Goal: Task Accomplishment & Management: Complete application form

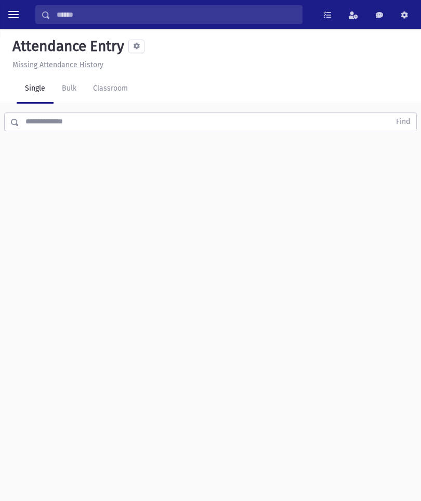
click at [119, 98] on link "Classroom" at bounding box center [111, 88] width 52 height 29
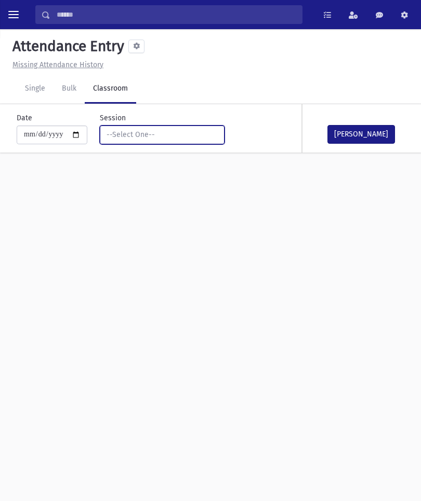
click at [177, 134] on div "--Select One--" at bounding box center [158, 134] width 103 height 11
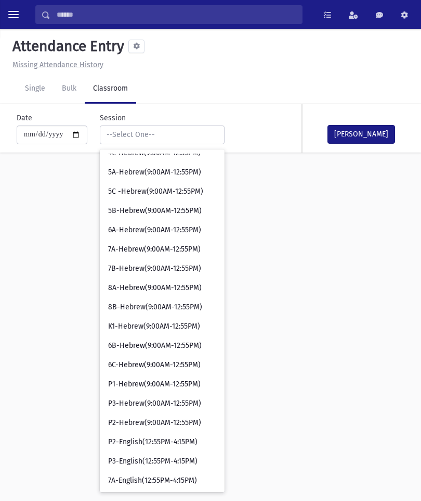
scroll to position [242, 0]
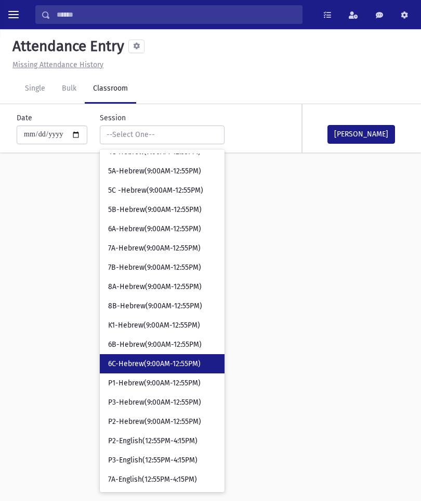
click at [154, 361] on span "6C-Hebrew(9:00AM-12:55PM)" at bounding box center [154, 364] width 93 height 10
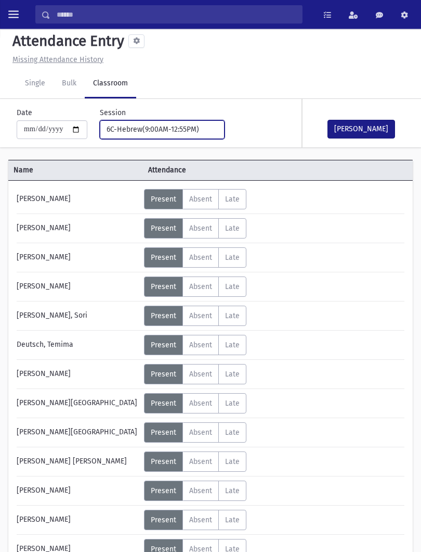
scroll to position [6, 0]
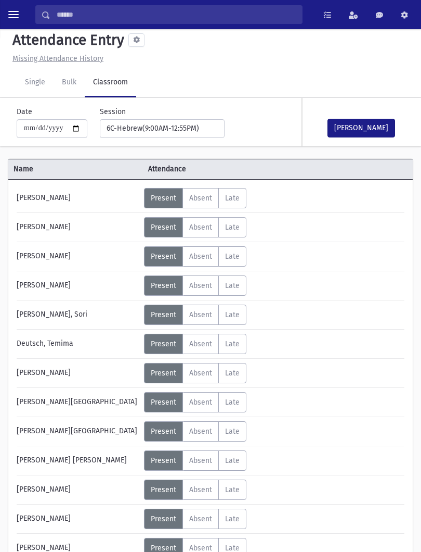
click at [212, 368] on label "Absent A" at bounding box center [201, 373] width 36 height 20
click at [376, 131] on button "[PERSON_NAME]" at bounding box center [362, 128] width 68 height 19
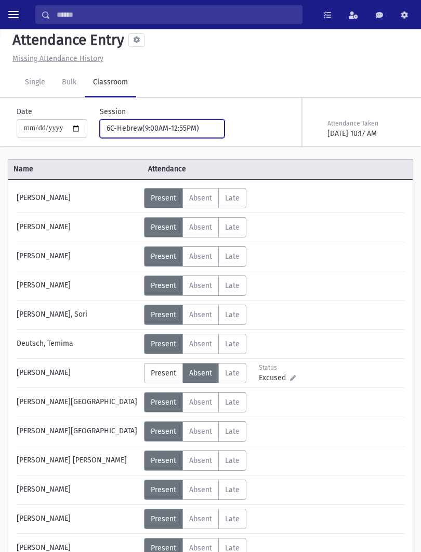
click at [189, 126] on div "6C-Hebrew(9:00AM-12:55PM)" at bounding box center [158, 128] width 103 height 11
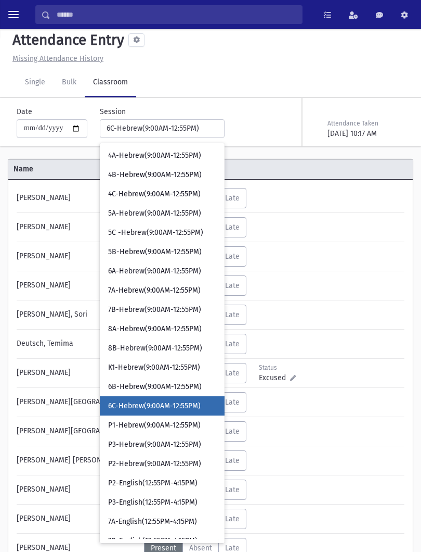
scroll to position [193, 0]
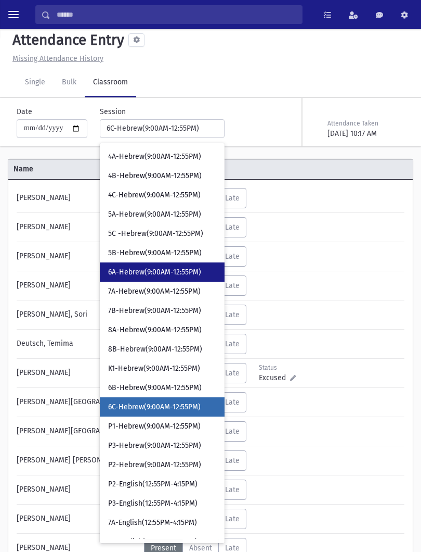
click at [140, 266] on link "6A-Hebrew(9:00AM-12:55PM)" at bounding box center [162, 271] width 125 height 19
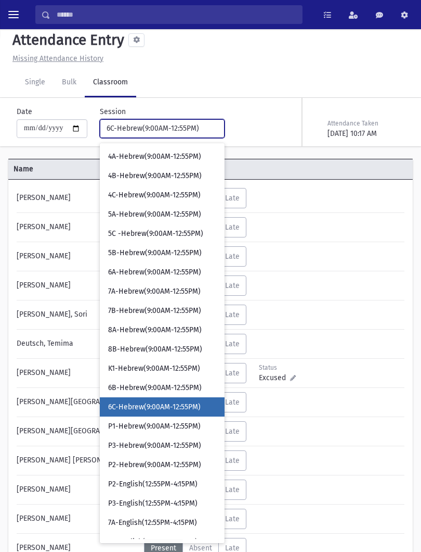
select select "****"
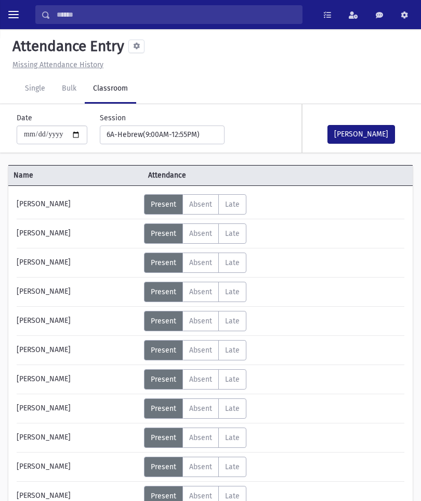
click at [366, 134] on button "[PERSON_NAME]" at bounding box center [362, 134] width 68 height 19
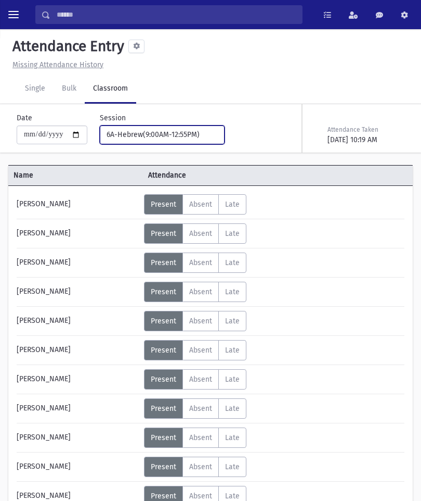
click at [183, 126] on button "6A-Hebrew(9:00AM-12:55PM)" at bounding box center [162, 134] width 125 height 19
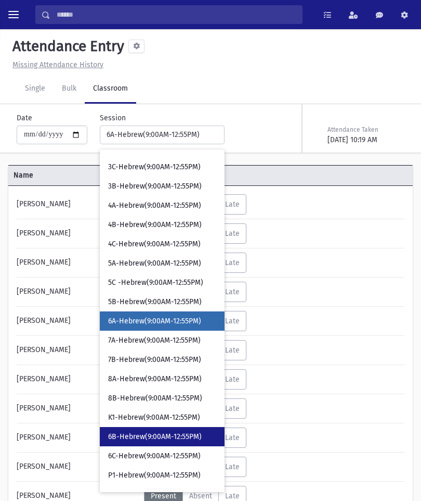
click at [140, 433] on span "6B-Hebrew(9:00AM-12:55PM)" at bounding box center [155, 436] width 94 height 10
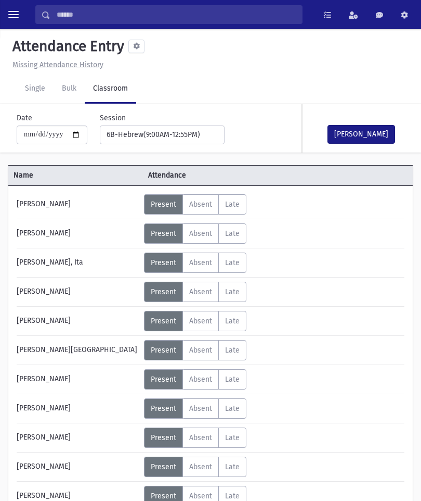
click at [368, 140] on button "[PERSON_NAME]" at bounding box center [362, 134] width 68 height 19
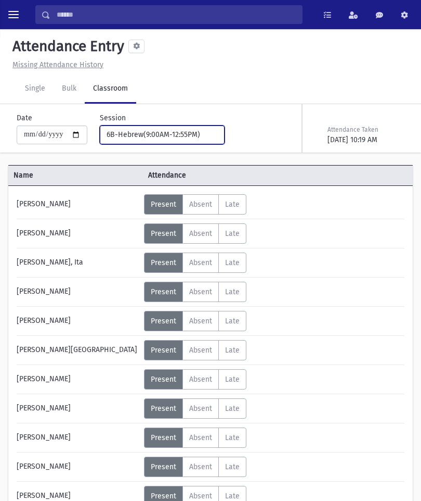
click at [191, 138] on div "6B-Hebrew(9:00AM-12:55PM)" at bounding box center [158, 134] width 103 height 11
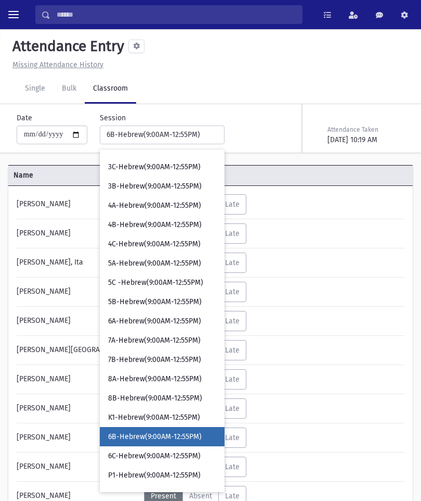
scroll to position [266, 0]
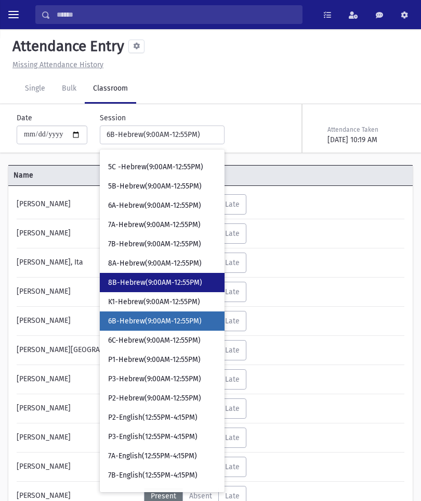
click at [159, 279] on span "8B-Hebrew(9:00AM-12:55PM)" at bounding box center [155, 282] width 94 height 10
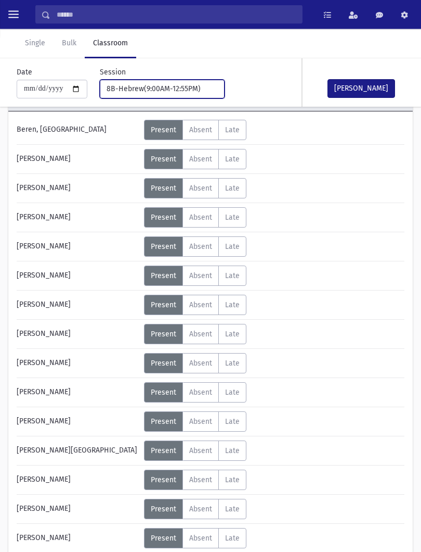
scroll to position [74, 0]
click at [199, 279] on span "Absent" at bounding box center [200, 275] width 23 height 9
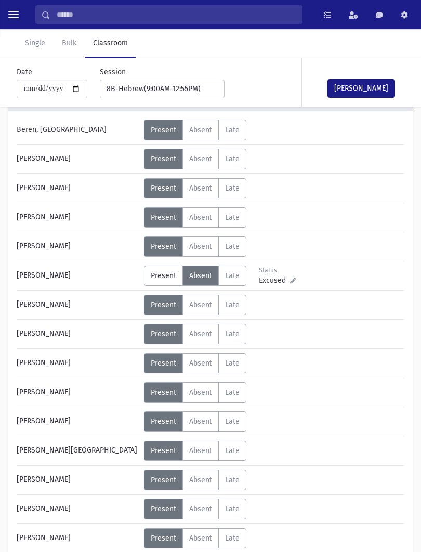
click at [360, 81] on button "[PERSON_NAME]" at bounding box center [362, 88] width 68 height 19
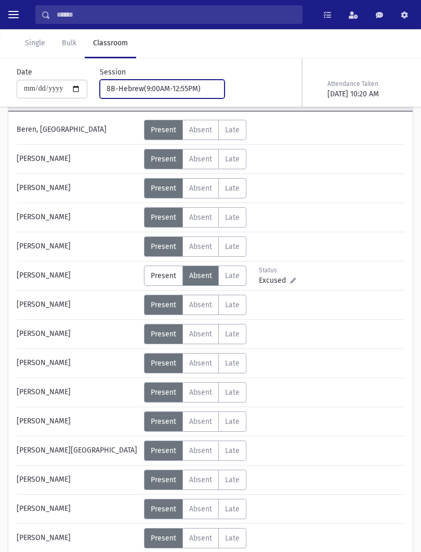
click at [197, 83] on button "8B-Hebrew(9:00AM-12:55PM)" at bounding box center [162, 89] width 125 height 19
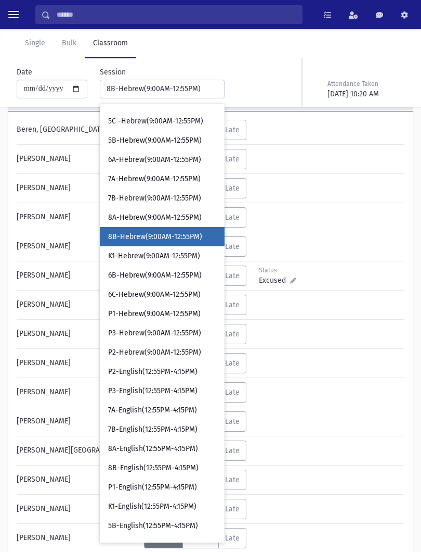
scroll to position [180, 0]
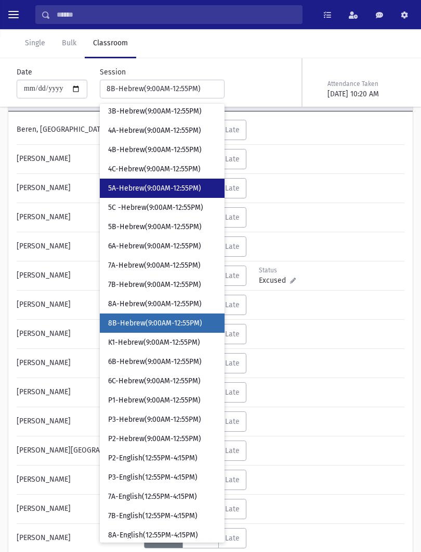
click at [177, 185] on span "5A-Hebrew(9:00AM-12:55PM)" at bounding box center [154, 188] width 93 height 10
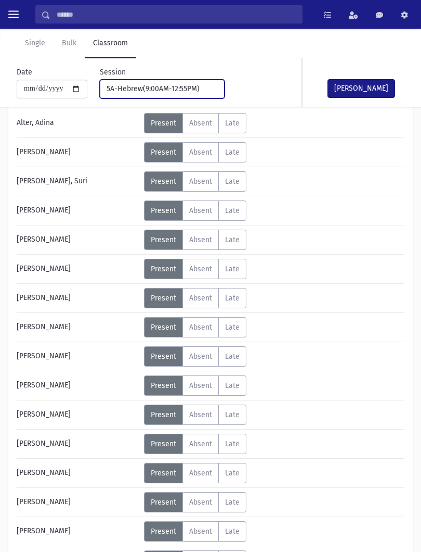
scroll to position [81, 0]
click at [207, 355] on span "Absent" at bounding box center [200, 356] width 23 height 9
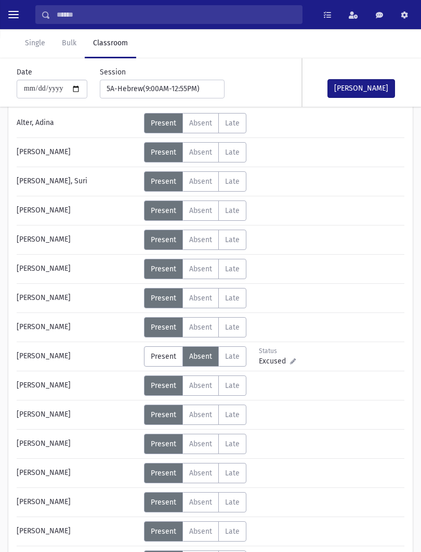
click at [368, 85] on button "[PERSON_NAME]" at bounding box center [362, 88] width 68 height 19
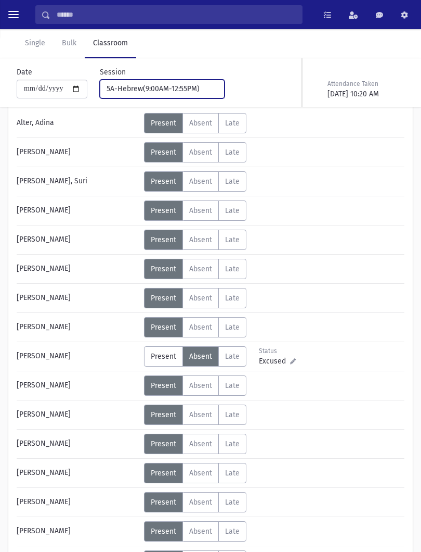
click at [177, 86] on div "5A-Hebrew(9:00AM-12:55PM)" at bounding box center [158, 88] width 103 height 11
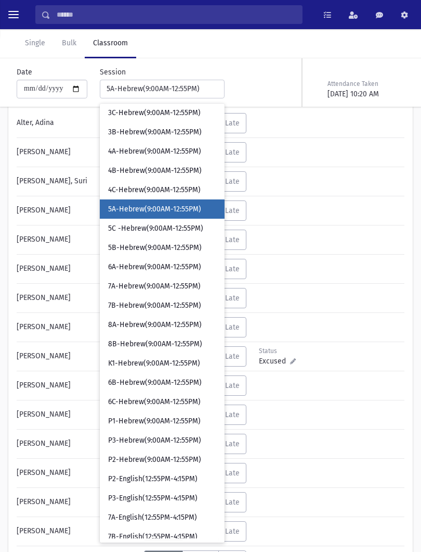
scroll to position [158, 0]
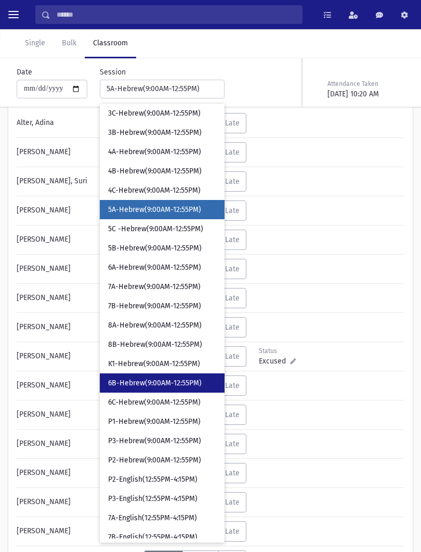
click at [171, 384] on span "6B-Hebrew(9:00AM-12:55PM)" at bounding box center [155, 383] width 94 height 10
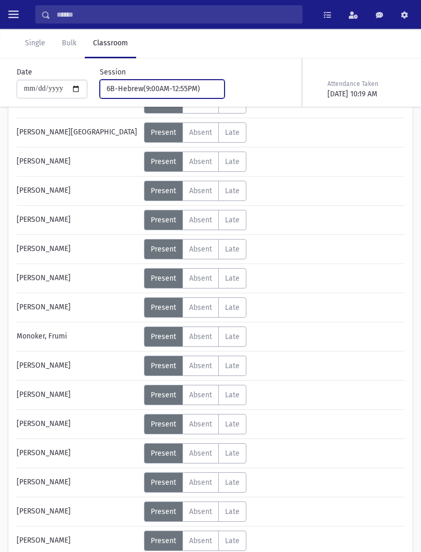
scroll to position [217, 0]
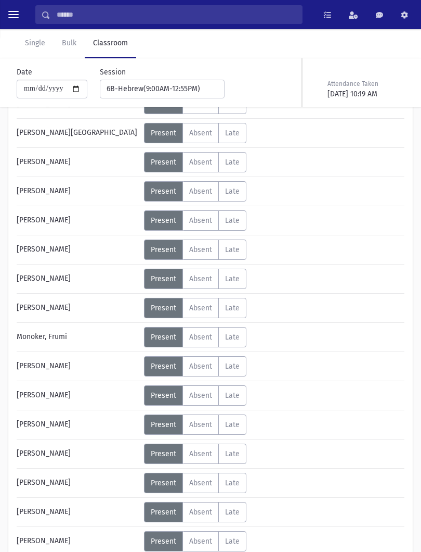
click at [202, 484] on span "Absent" at bounding box center [200, 482] width 23 height 9
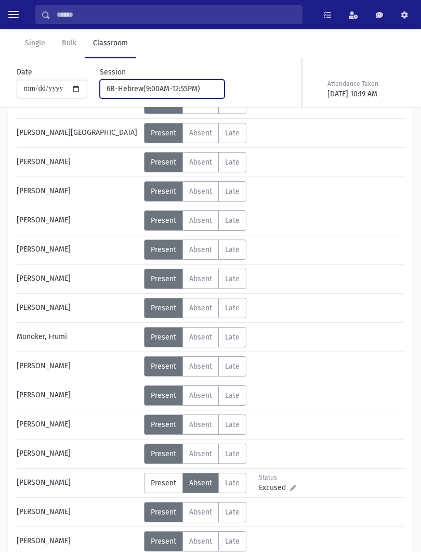
click at [162, 92] on div "6B-Hebrew(9:00AM-12:55PM)" at bounding box center [158, 88] width 103 height 11
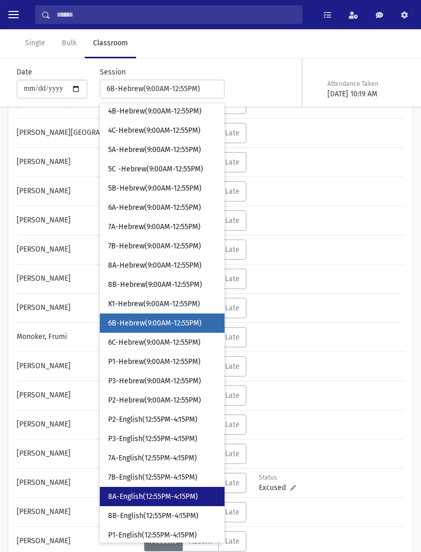
click at [145, 496] on span "8A-English(12:55PM-4:15PM)" at bounding box center [153, 496] width 90 height 10
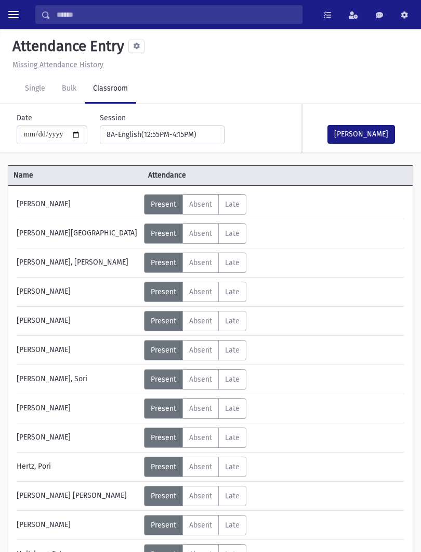
click at [358, 134] on button "[PERSON_NAME]" at bounding box center [362, 134] width 68 height 19
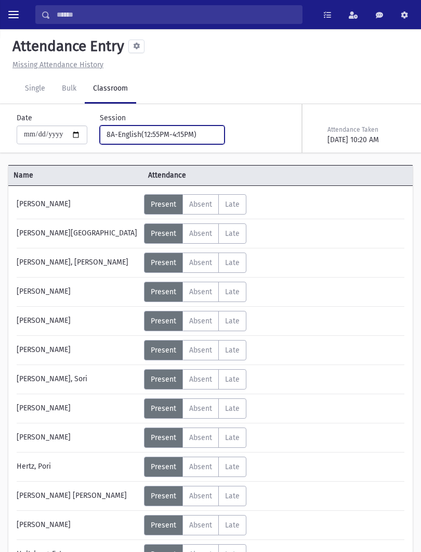
click at [184, 134] on div "8A-English(12:55PM-4:15PM)" at bounding box center [158, 134] width 103 height 11
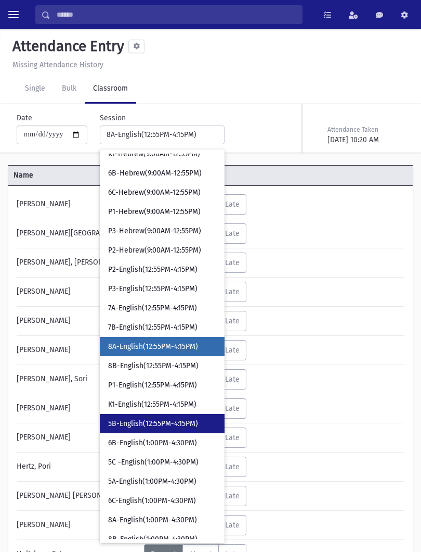
click at [156, 426] on span "5B-English(12:55PM-4:15PM)" at bounding box center [153, 423] width 90 height 10
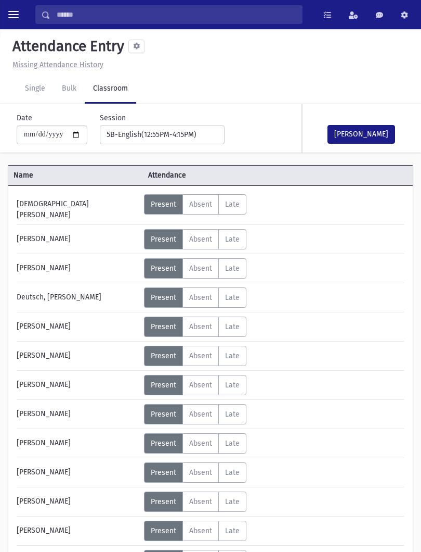
click at [369, 126] on button "[PERSON_NAME]" at bounding box center [362, 134] width 68 height 19
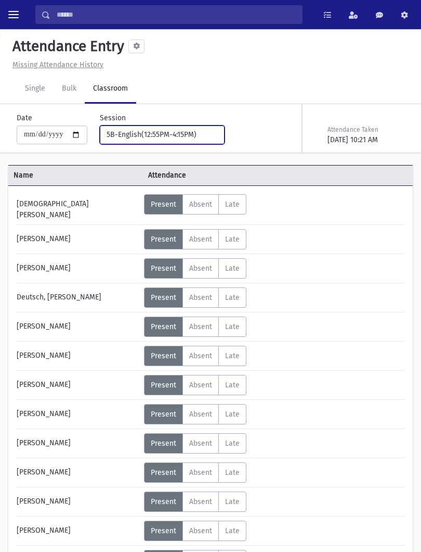
click at [201, 137] on button "5B-English(12:55PM-4:15PM)" at bounding box center [162, 134] width 125 height 19
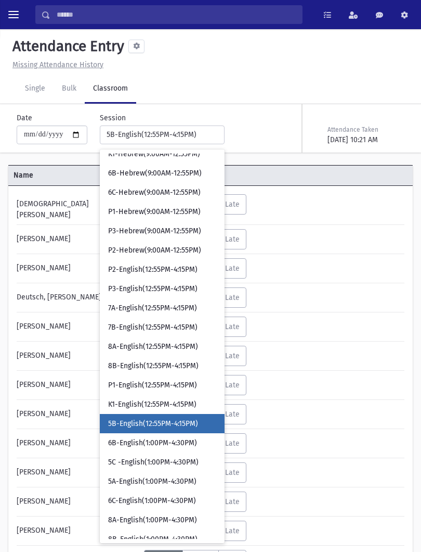
scroll to position [491, 0]
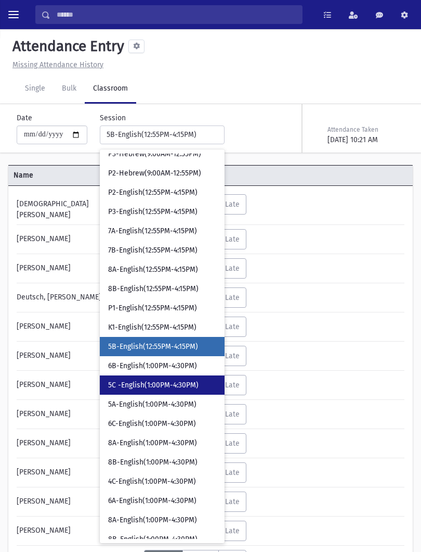
click at [161, 376] on link "5C -English(1:00PM-4:30PM)" at bounding box center [162, 384] width 125 height 19
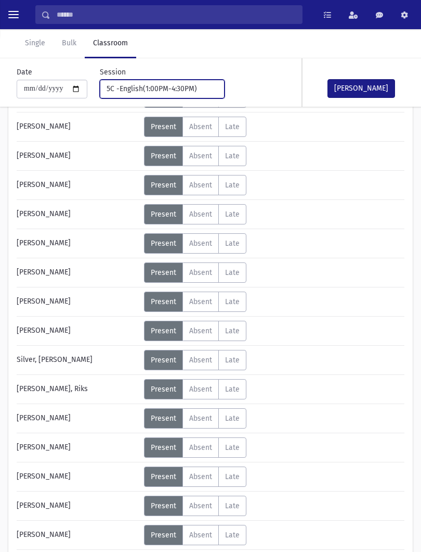
scroll to position [426, 0]
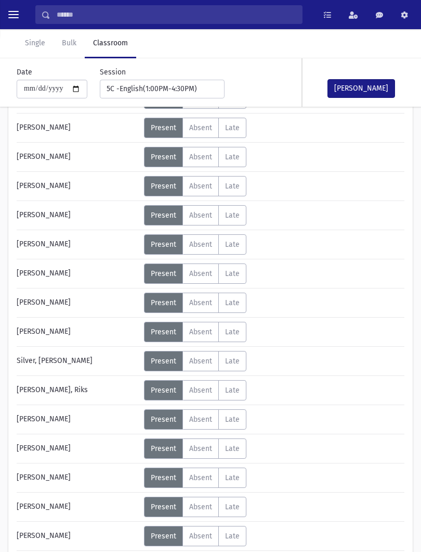
click at [212, 417] on span "Absent" at bounding box center [200, 419] width 23 height 9
click at [377, 84] on button "[PERSON_NAME]" at bounding box center [362, 88] width 68 height 19
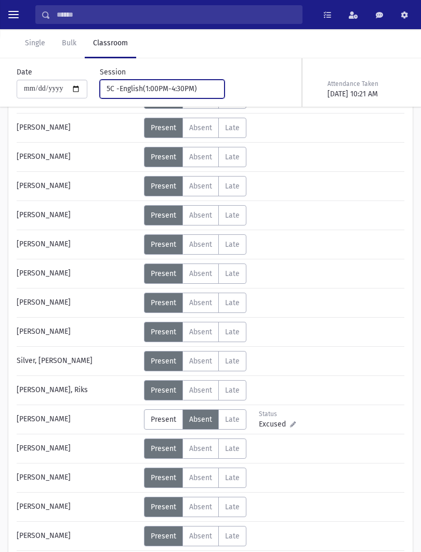
click at [189, 91] on div "5C -English(1:00PM-4:30PM)" at bounding box center [158, 88] width 103 height 11
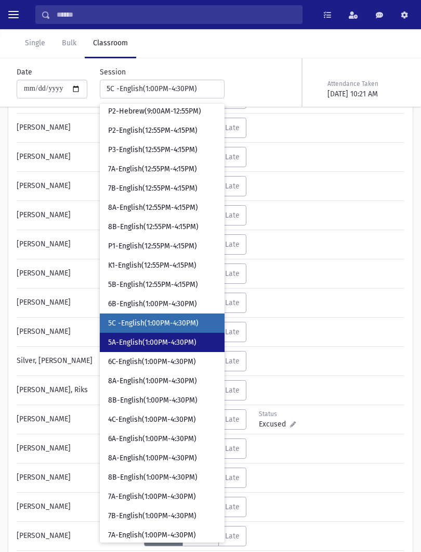
click at [160, 338] on span "5A-English(1:00PM-4:30PM)" at bounding box center [152, 342] width 88 height 10
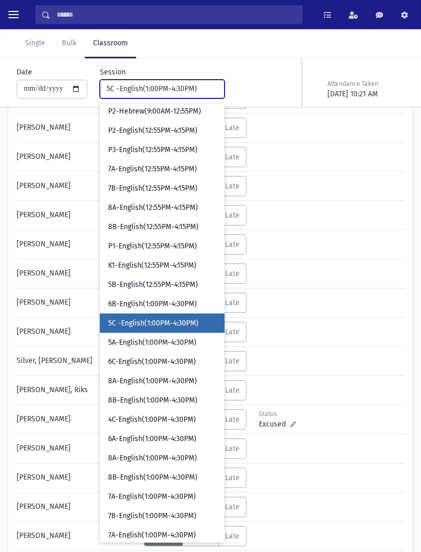
select select "****"
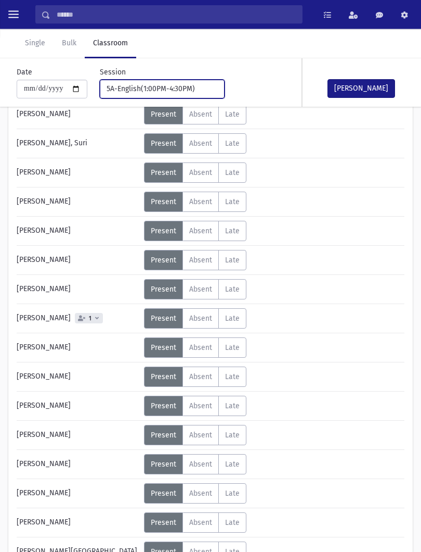
scroll to position [119, 0]
click at [206, 319] on span "Absent" at bounding box center [200, 318] width 23 height 9
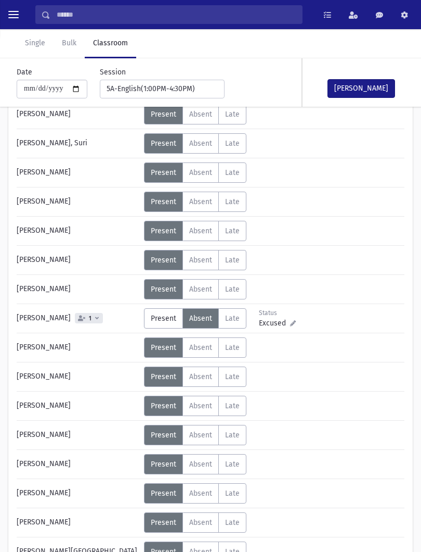
click at [280, 326] on span "Excused" at bounding box center [274, 322] width 31 height 11
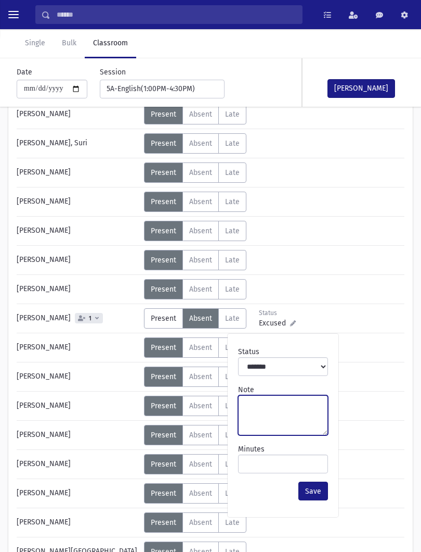
click at [273, 434] on textarea "Note" at bounding box center [283, 415] width 90 height 40
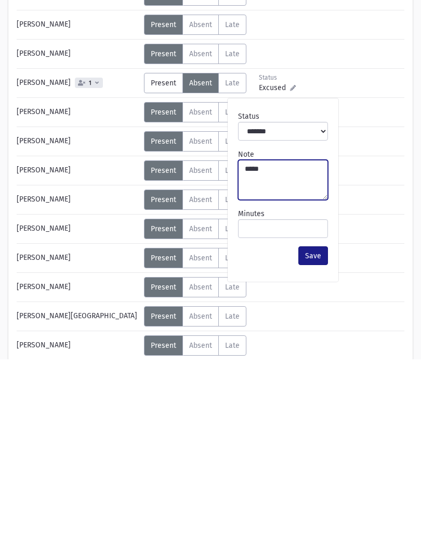
type textarea "*****"
click at [317, 439] on button "Save" at bounding box center [314, 448] width 30 height 19
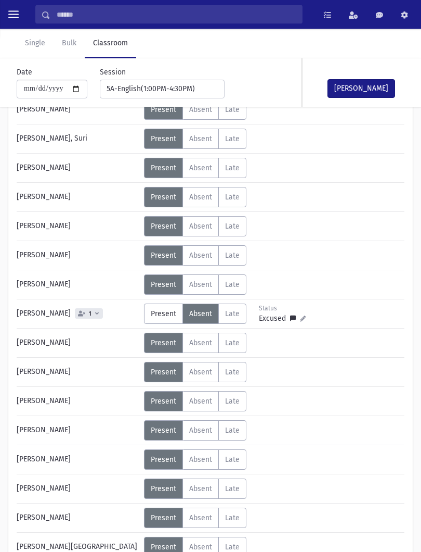
scroll to position [122, 0]
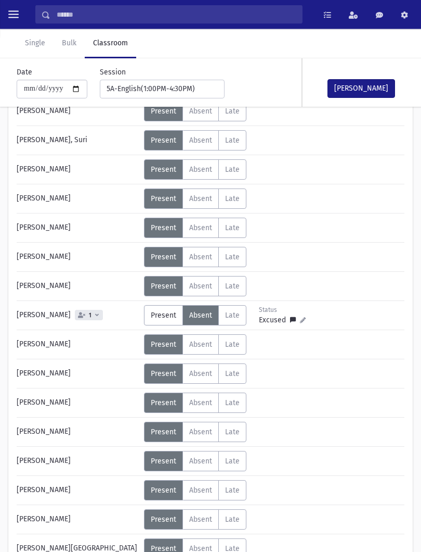
click at [376, 83] on button "[PERSON_NAME]" at bounding box center [362, 88] width 68 height 19
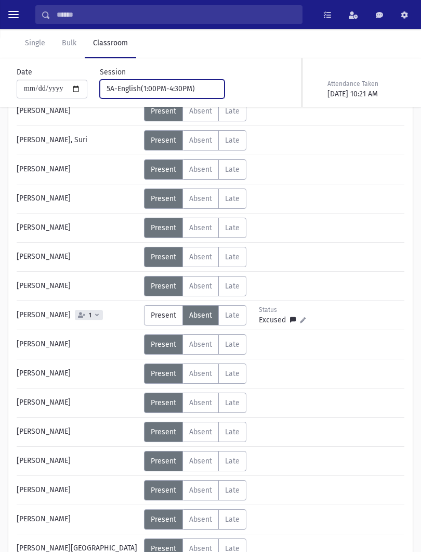
click at [180, 90] on div "5A-English(1:00PM-4:30PM)" at bounding box center [158, 88] width 103 height 11
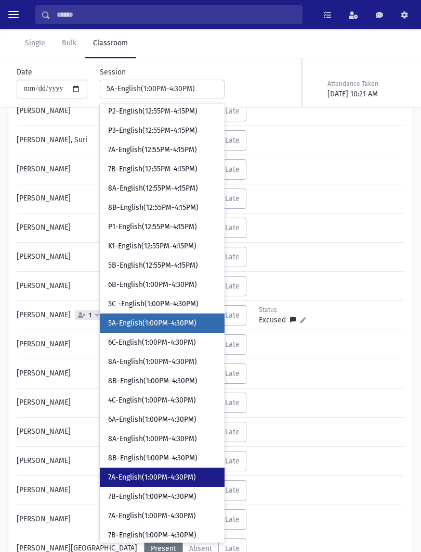
click at [140, 480] on span "7A-English(1:00PM-4:30PM)" at bounding box center [152, 477] width 88 height 10
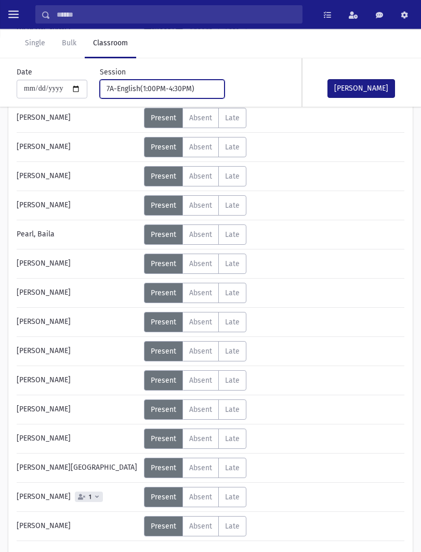
scroll to position [514, 0]
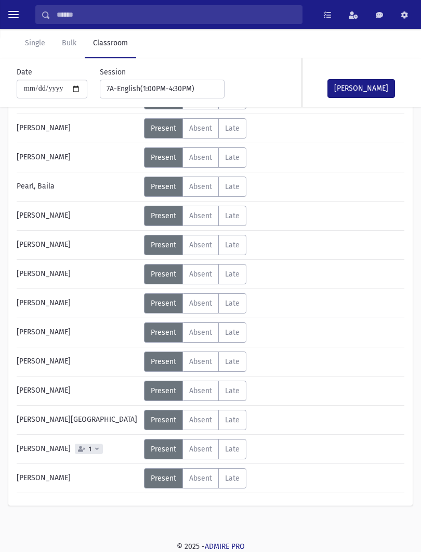
click at [204, 245] on span "Absent" at bounding box center [200, 244] width 23 height 9
click at [372, 85] on button "[PERSON_NAME]" at bounding box center [362, 88] width 68 height 19
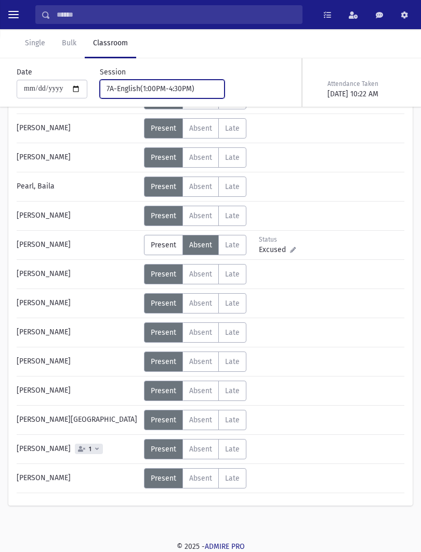
click at [168, 95] on button "7A-English(1:00PM-4:30PM)" at bounding box center [162, 89] width 125 height 19
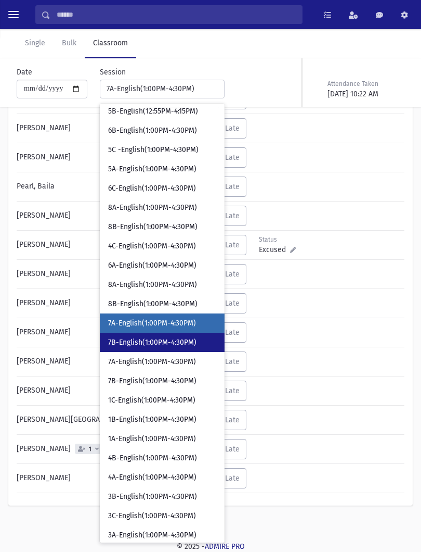
click at [156, 341] on span "7B-English(1:00PM-4:30PM)" at bounding box center [152, 342] width 88 height 10
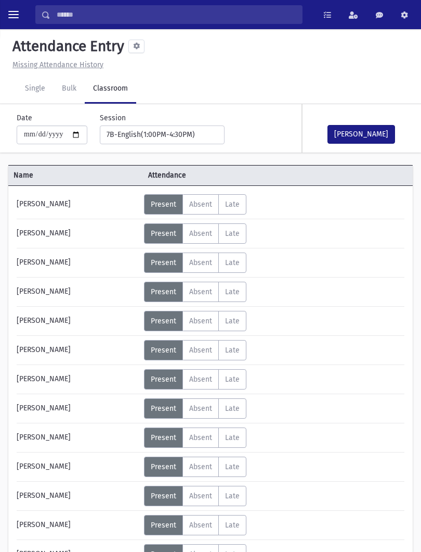
click at [379, 128] on button "[PERSON_NAME]" at bounding box center [362, 134] width 68 height 19
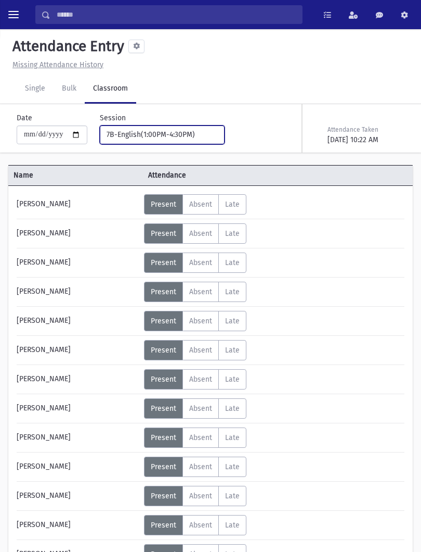
click at [197, 136] on button "7B-English(1:00PM-4:30PM)" at bounding box center [162, 134] width 125 height 19
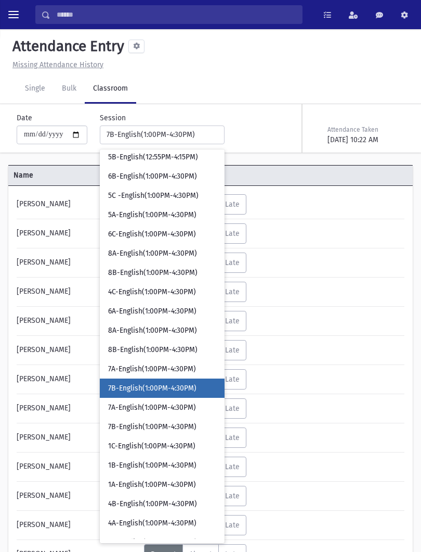
scroll to position [722, 0]
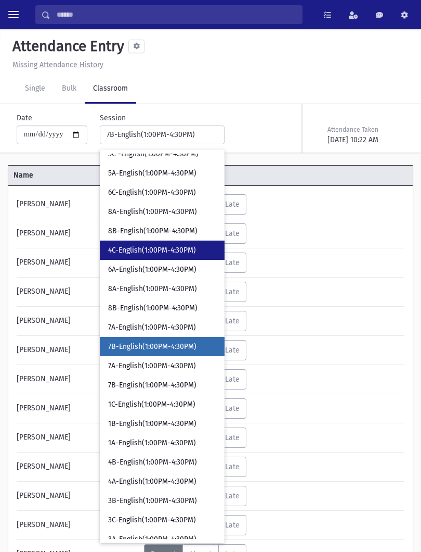
click at [150, 252] on span "4C-English(1:00PM-4:30PM)" at bounding box center [152, 250] width 88 height 10
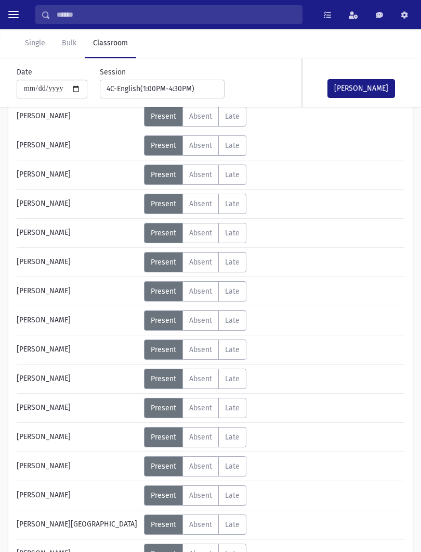
click at [212, 323] on span "Absent" at bounding box center [200, 320] width 23 height 9
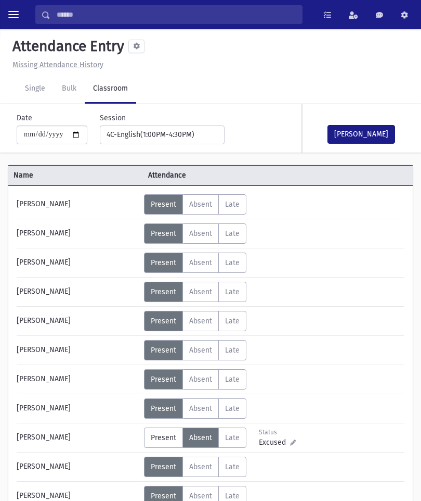
click at [213, 315] on label "Absent A" at bounding box center [201, 321] width 36 height 20
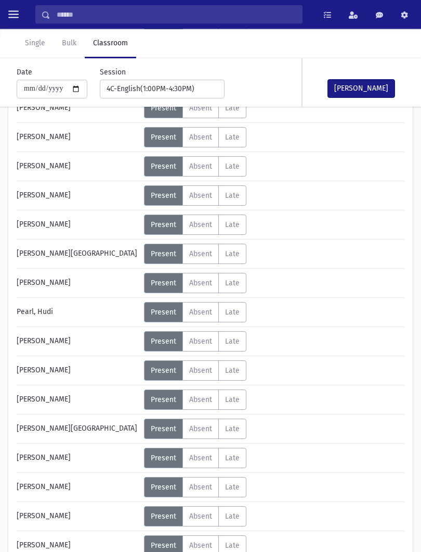
scroll to position [388, 0]
click at [206, 433] on label "Absent A" at bounding box center [201, 428] width 36 height 20
click at [369, 83] on button "[PERSON_NAME]" at bounding box center [362, 88] width 68 height 19
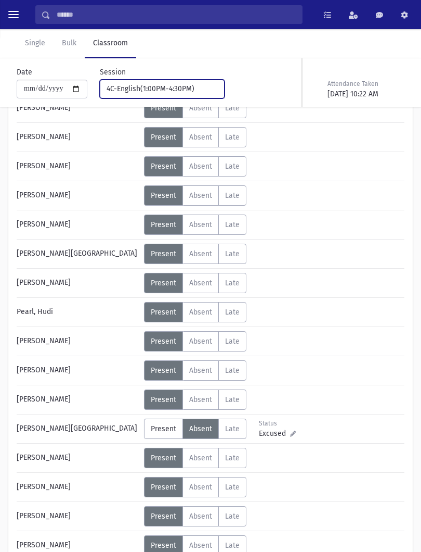
click at [170, 86] on div "4C-English(1:00PM-4:30PM)" at bounding box center [158, 88] width 103 height 11
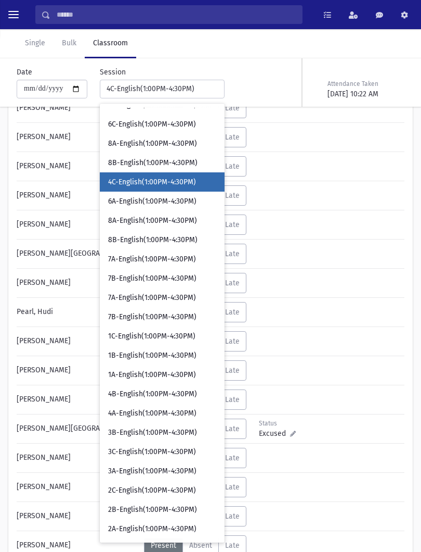
scroll to position [744, 0]
click at [154, 411] on span "4A-English(1:00PM-4:30PM)" at bounding box center [152, 413] width 88 height 10
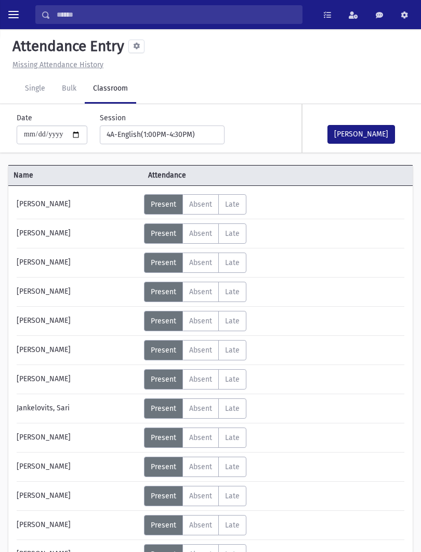
click at [377, 140] on button "[PERSON_NAME]" at bounding box center [362, 134] width 68 height 19
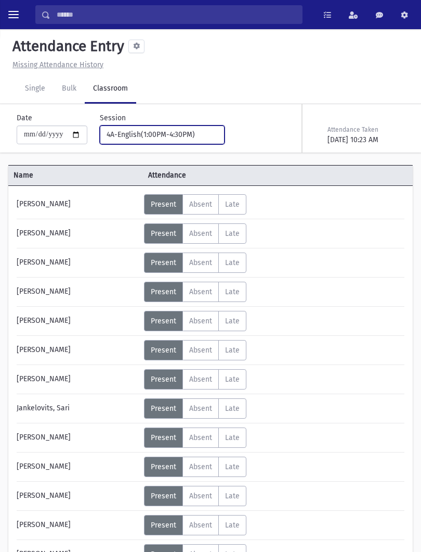
click at [196, 125] on button "4A-English(1:00PM-4:30PM)" at bounding box center [162, 134] width 125 height 19
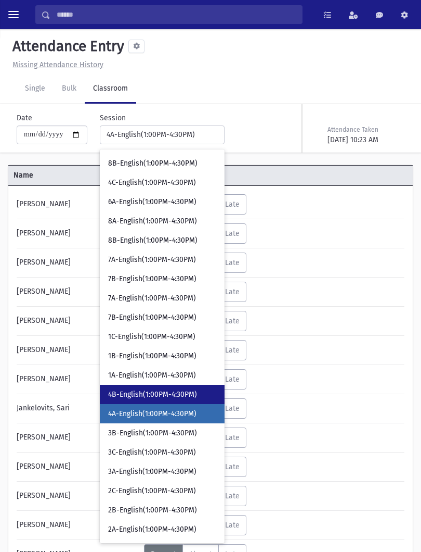
click at [171, 394] on span "4B-English(1:00PM-4:30PM)" at bounding box center [152, 394] width 89 height 10
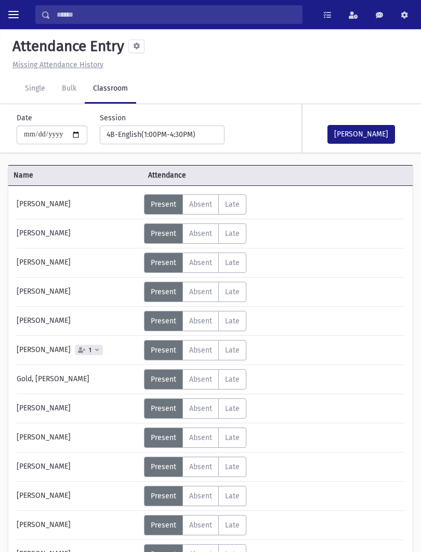
click at [376, 143] on button "[PERSON_NAME]" at bounding box center [362, 134] width 68 height 19
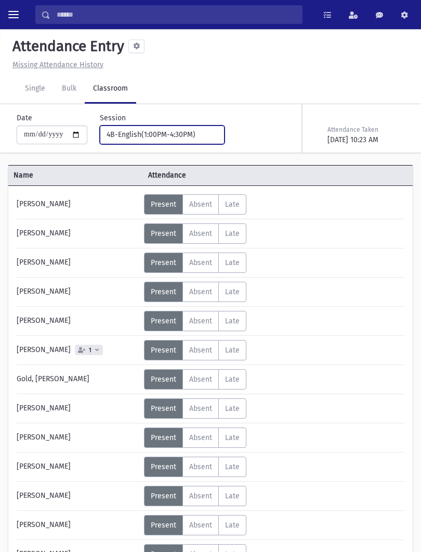
click at [187, 133] on div "4B-English(1:00PM-4:30PM)" at bounding box center [158, 134] width 103 height 11
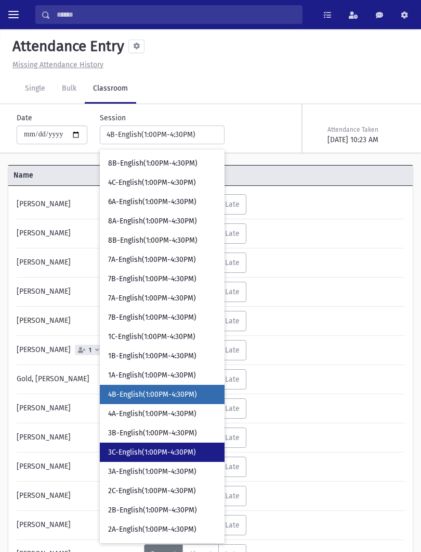
click at [167, 449] on span "3C-English(1:00PM-4:30PM)" at bounding box center [152, 452] width 88 height 10
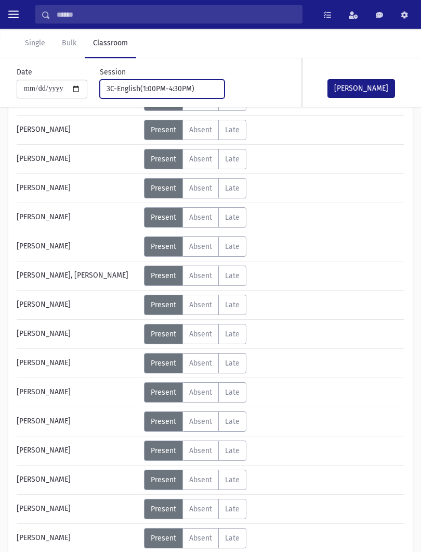
scroll to position [249, 0]
click at [209, 276] on span "Absent" at bounding box center [200, 275] width 23 height 9
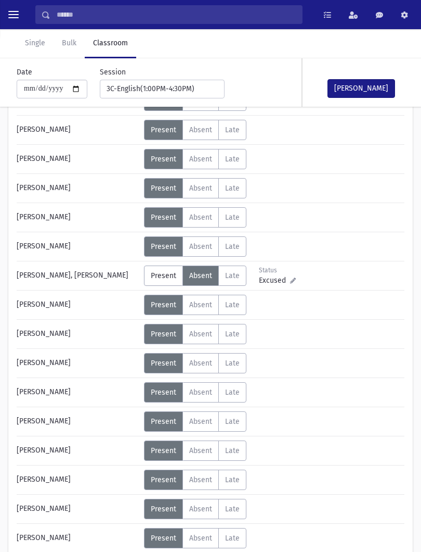
click at [399, 69] on div "[PERSON_NAME]" at bounding box center [355, 82] width 104 height 48
click at [372, 89] on button "[PERSON_NAME]" at bounding box center [362, 88] width 68 height 19
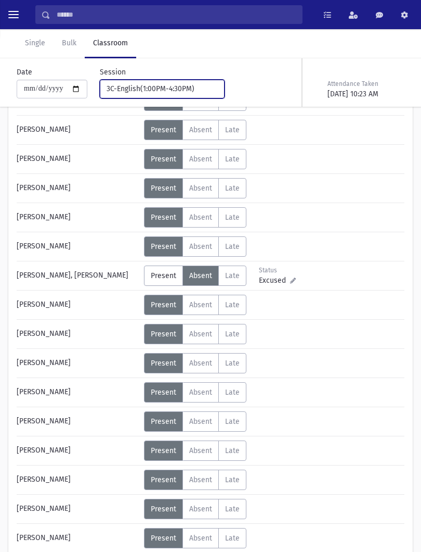
click at [183, 90] on div "3C-English(1:00PM-4:30PM)" at bounding box center [158, 88] width 103 height 11
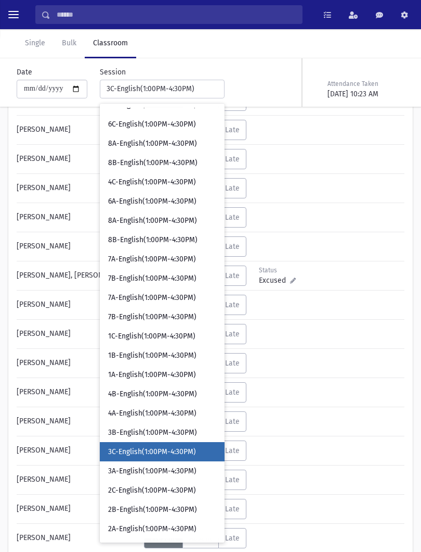
scroll to position [744, 0]
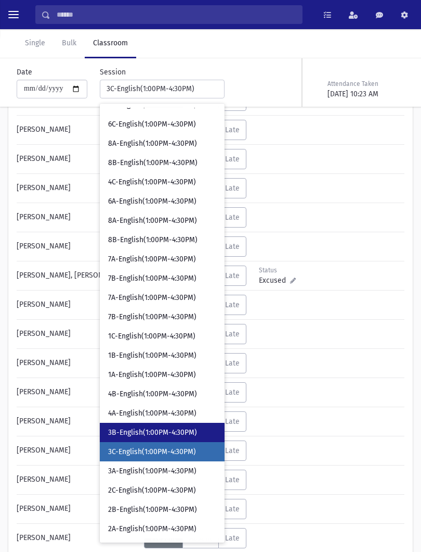
click at [149, 429] on span "3B-English(1:00PM-4:30PM)" at bounding box center [152, 432] width 89 height 10
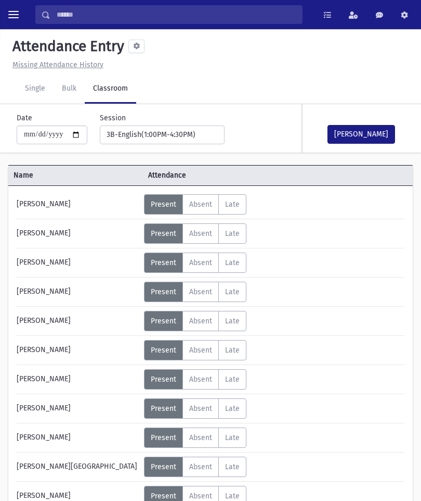
click at [212, 261] on span "Absent" at bounding box center [200, 262] width 23 height 9
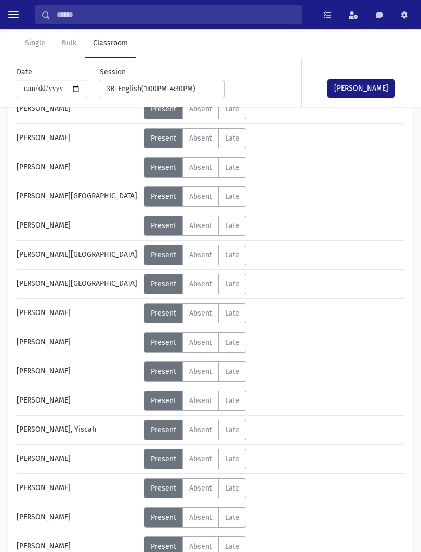
scroll to position [455, 0]
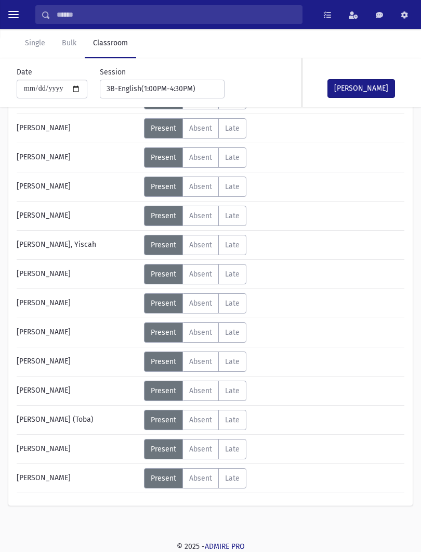
click at [211, 477] on span "Absent" at bounding box center [200, 478] width 23 height 9
click at [363, 81] on button "[PERSON_NAME]" at bounding box center [362, 88] width 68 height 19
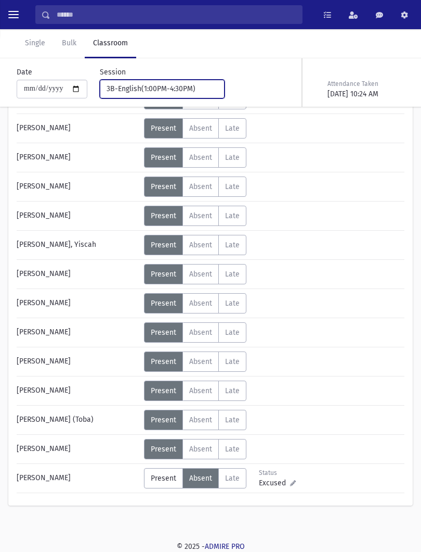
click at [192, 88] on div "3B-English(1:00PM-4:30PM)" at bounding box center [158, 88] width 103 height 11
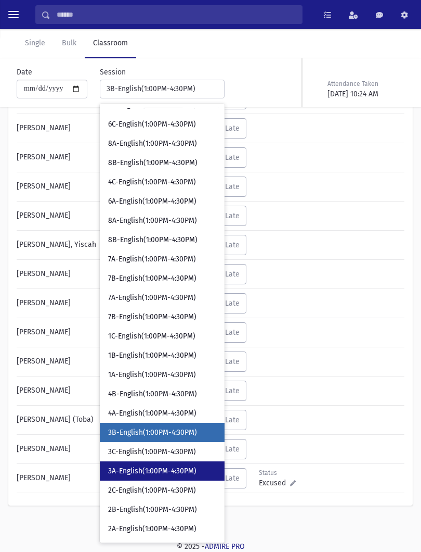
click at [159, 468] on span "3A-English(1:00PM-4:30PM)" at bounding box center [152, 471] width 88 height 10
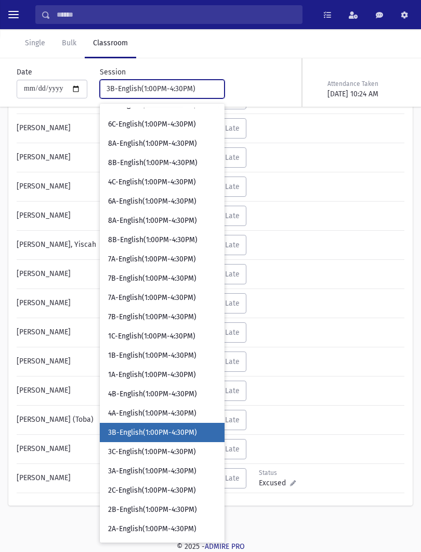
select select "****"
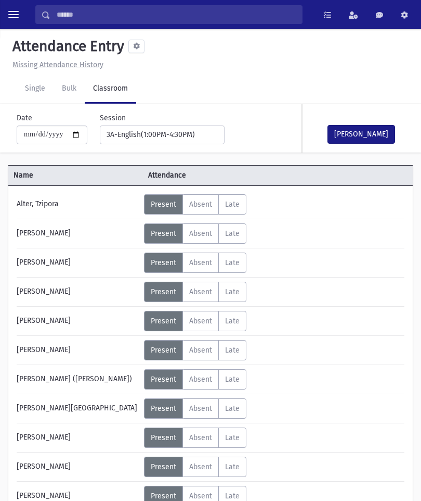
click at [364, 134] on button "[PERSON_NAME]" at bounding box center [362, 134] width 68 height 19
click at [7, 15] on button "toggle menu" at bounding box center [13, 14] width 19 height 19
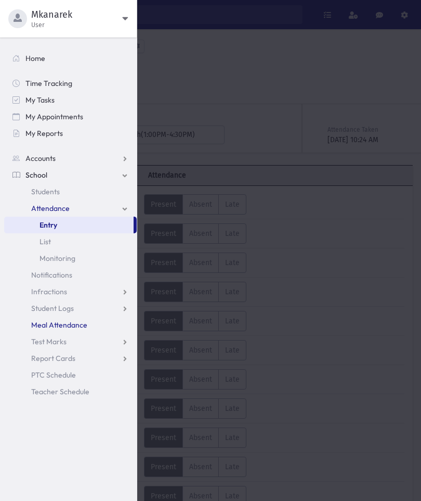
click at [105, 325] on link "Meal Attendance" at bounding box center [70, 324] width 133 height 17
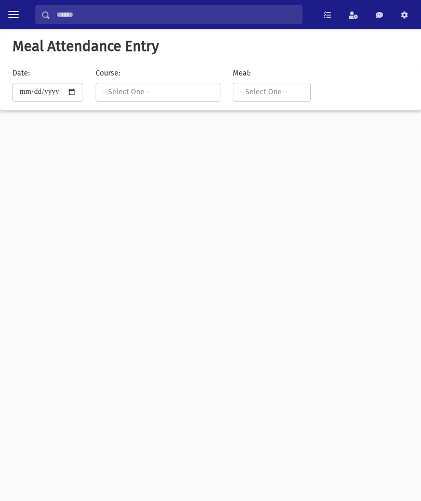
click at [17, 17] on span "toggle menu" at bounding box center [13, 14] width 10 height 10
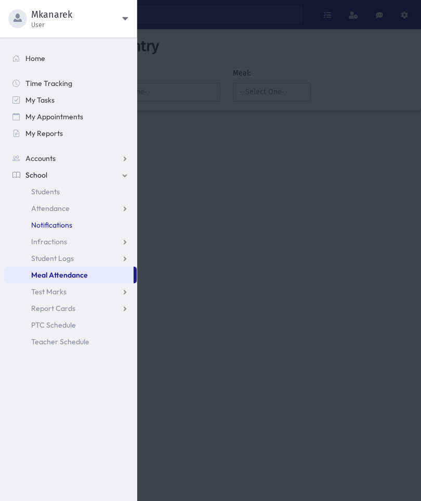
click at [87, 217] on link "Notifications" at bounding box center [70, 224] width 133 height 17
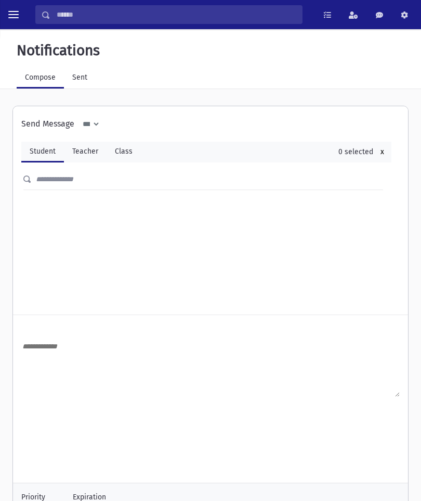
click at [68, 207] on div "**********" at bounding box center [206, 210] width 387 height 208
click at [17, 22] on button "toggle menu" at bounding box center [13, 14] width 19 height 19
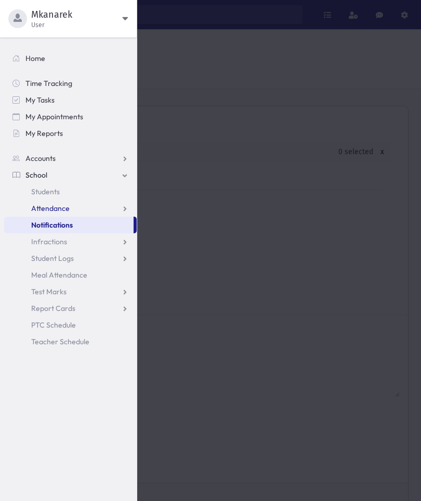
click at [85, 206] on link "Attendance" at bounding box center [70, 208] width 133 height 17
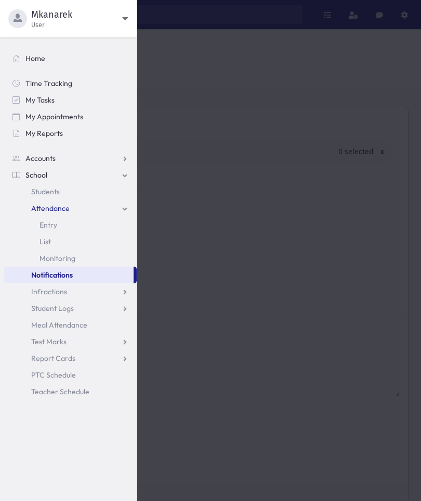
click at [77, 228] on link "Entry" at bounding box center [70, 224] width 133 height 17
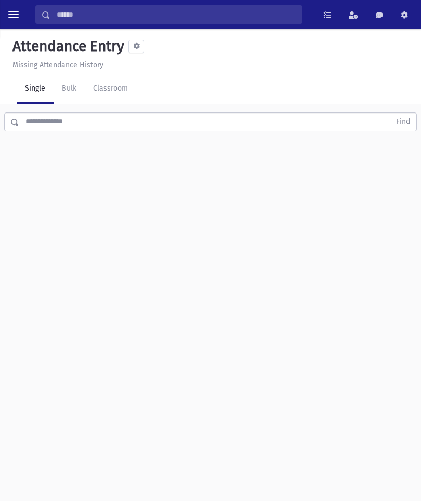
click at [120, 93] on link "Classroom" at bounding box center [111, 88] width 52 height 29
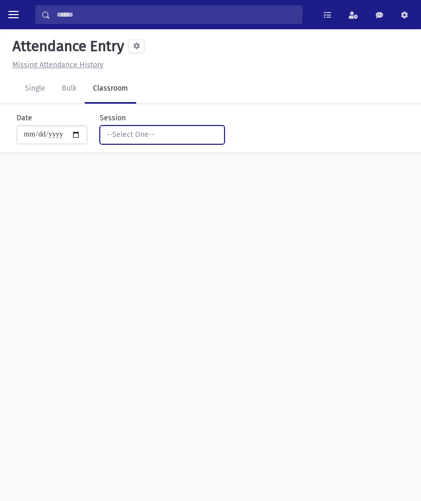
click at [179, 139] on div "--Select One--" at bounding box center [158, 134] width 103 height 11
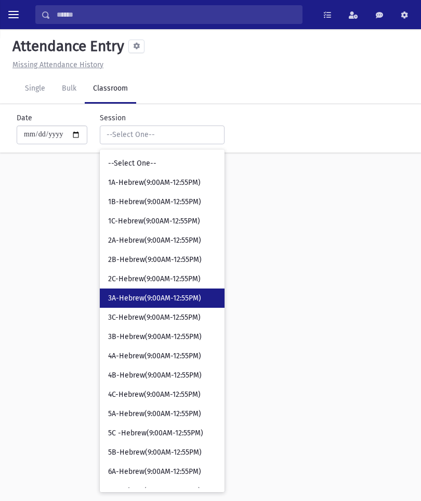
click at [170, 293] on span "3A-Hebrew(9:00AM-12:55PM)" at bounding box center [154, 298] width 93 height 10
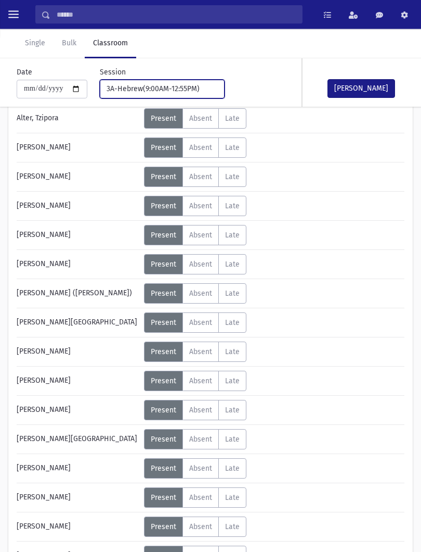
scroll to position [86, 0]
click at [200, 476] on label "Absent A" at bounding box center [201, 468] width 36 height 20
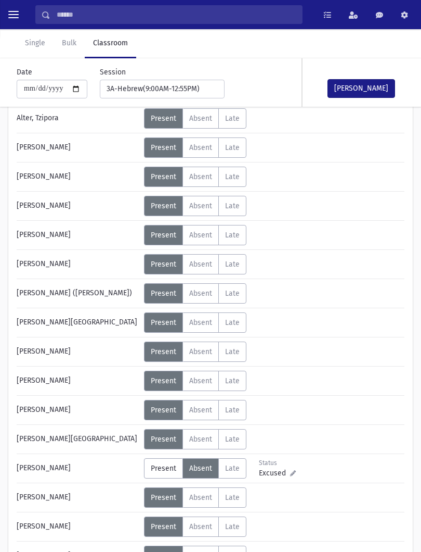
click at [370, 89] on button "Mark Done" at bounding box center [362, 88] width 68 height 19
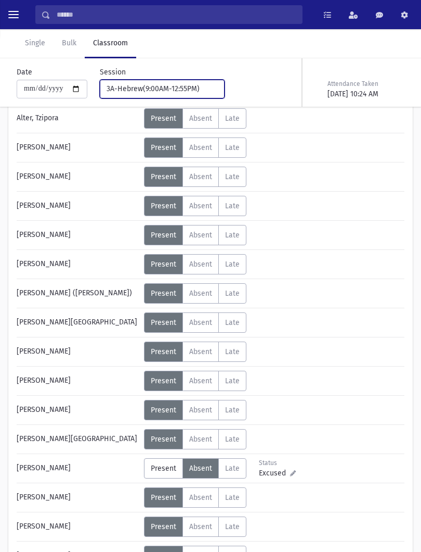
click at [180, 88] on div "3A-Hebrew(9:00AM-12:55PM)" at bounding box center [158, 88] width 103 height 11
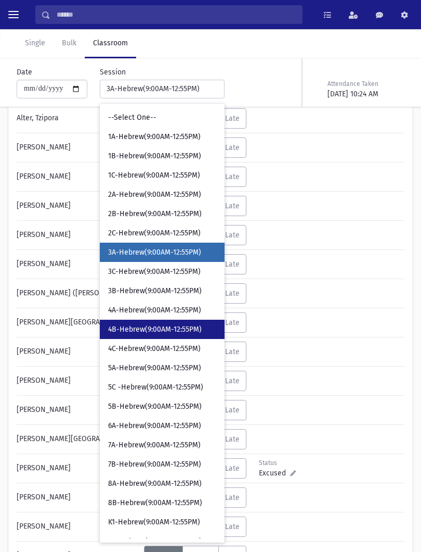
click at [150, 330] on span "4B-Hebrew(9:00AM-12:55PM)" at bounding box center [155, 329] width 94 height 10
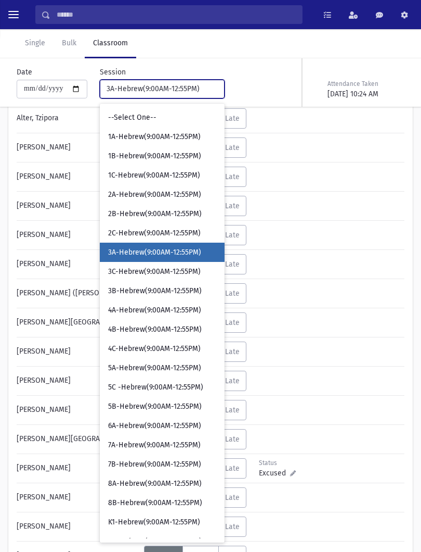
select select "****"
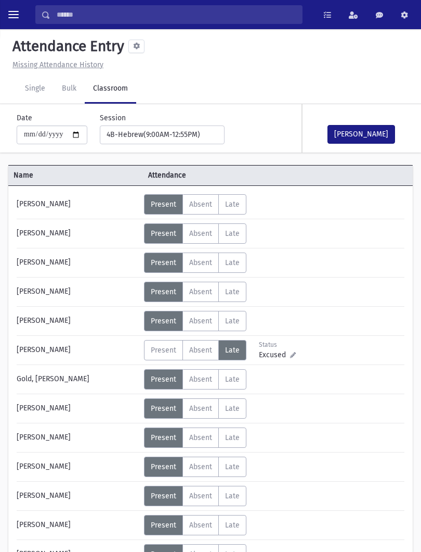
click at [15, 10] on span "toggle menu" at bounding box center [13, 14] width 10 height 10
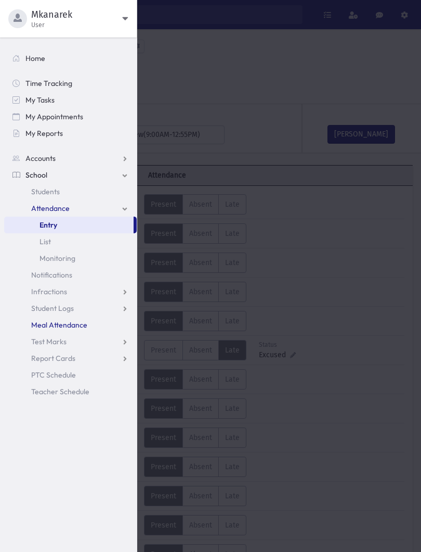
click at [83, 325] on span "Meal Attendance" at bounding box center [59, 324] width 56 height 9
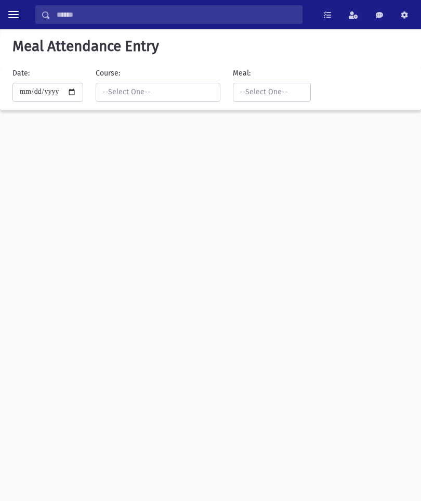
scroll to position [23, 0]
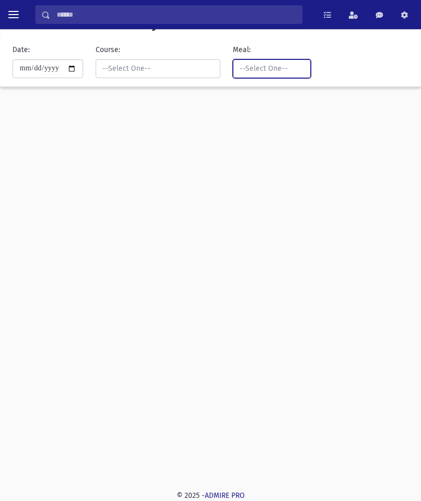
click at [277, 76] on button "--Select One--" at bounding box center [272, 68] width 78 height 19
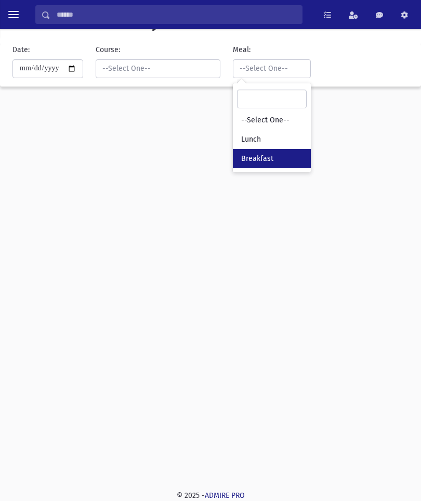
click at [265, 149] on link "Breakfast" at bounding box center [272, 158] width 78 height 19
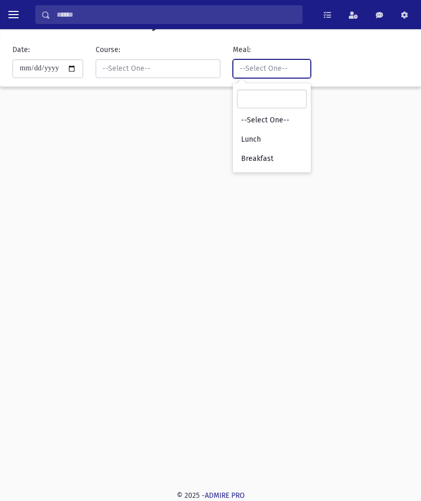
select select "*"
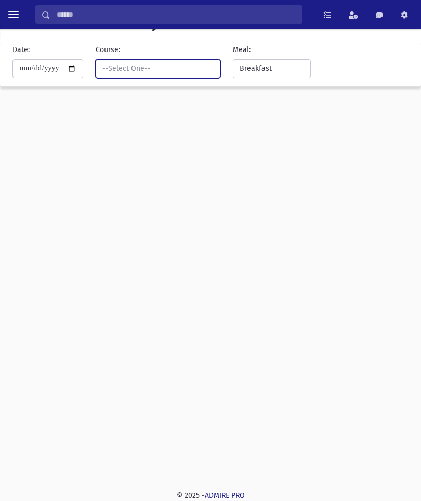
click at [172, 64] on div "--Select One--" at bounding box center [154, 68] width 103 height 11
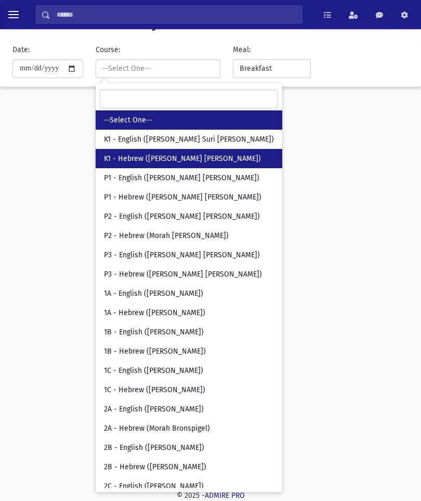
click at [148, 167] on link "K1 - Hebrew (Morah Chaya Sara Klein)" at bounding box center [189, 158] width 187 height 19
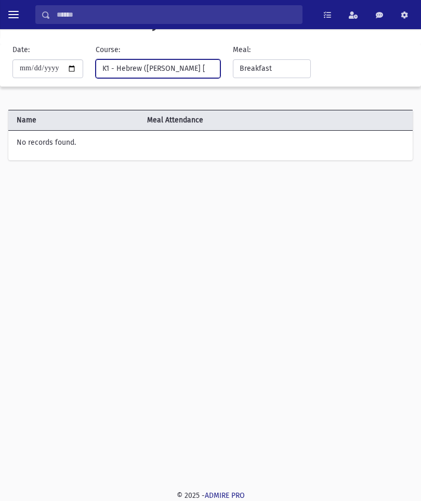
click at [172, 63] on div "K1 - Hebrew (Morah Chaya Sara Klein)" at bounding box center [154, 68] width 103 height 11
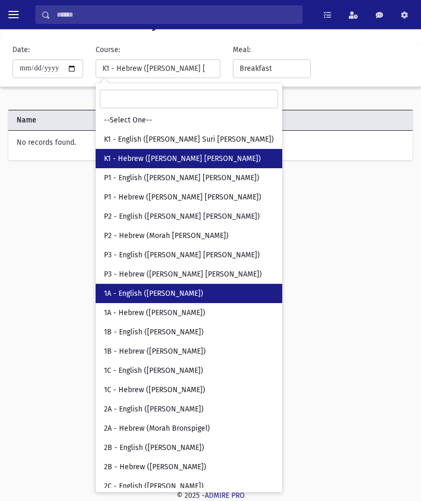
click at [134, 288] on span "1A - English (Mrs. Schwob)" at bounding box center [153, 293] width 99 height 10
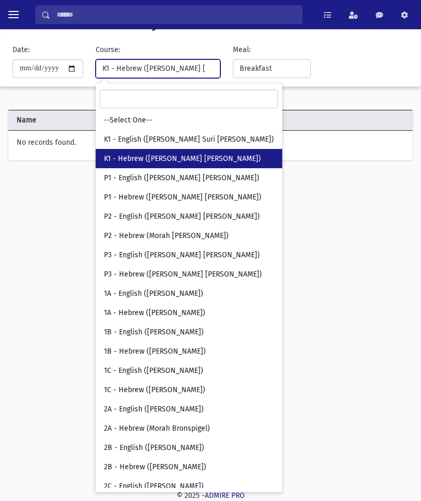
select select "***"
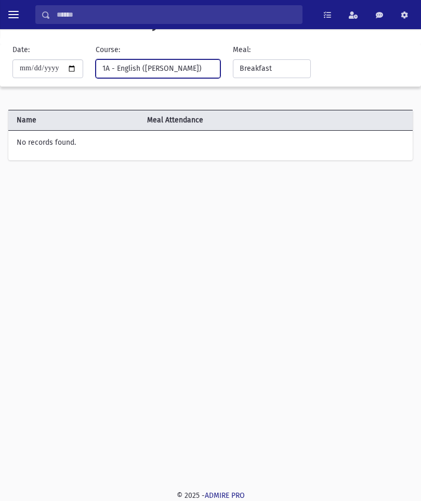
click at [182, 60] on button "1A - English (Mrs. Schwob)" at bounding box center [158, 68] width 125 height 19
